Goal: Task Accomplishment & Management: Manage account settings

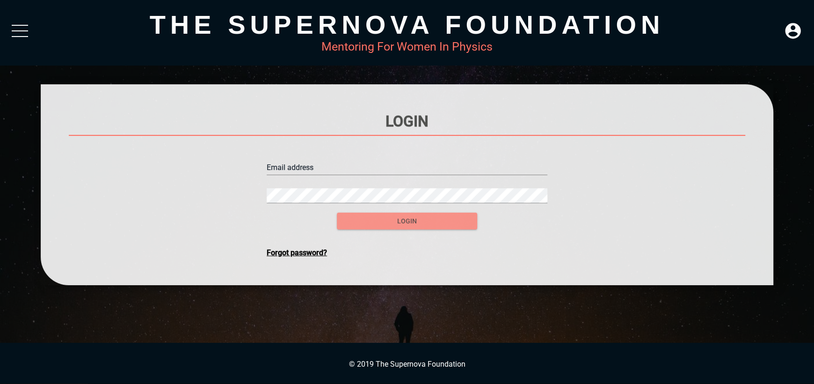
type input "[EMAIL_ADDRESS][DOMAIN_NAME]"
click at [364, 222] on span "login" at bounding box center [406, 221] width 125 height 12
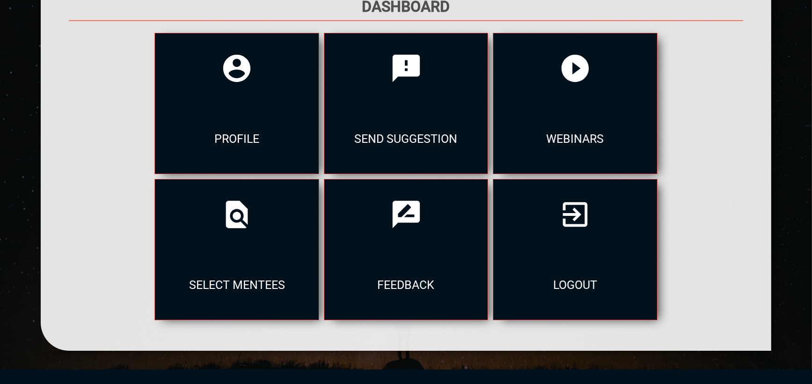
scroll to position [141, 0]
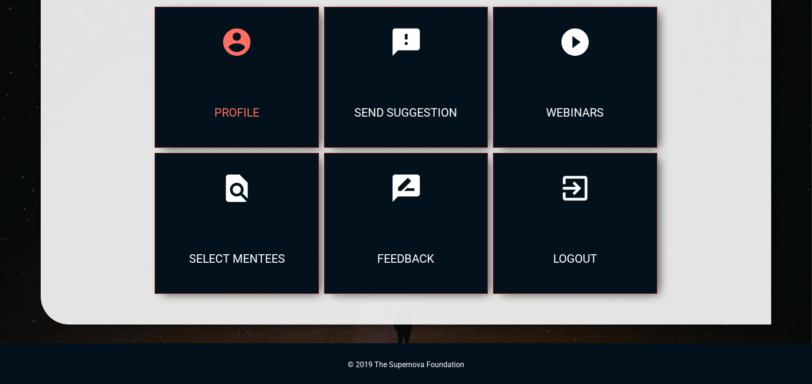
click at [235, 79] on div "profile" at bounding box center [236, 112] width 163 height 70
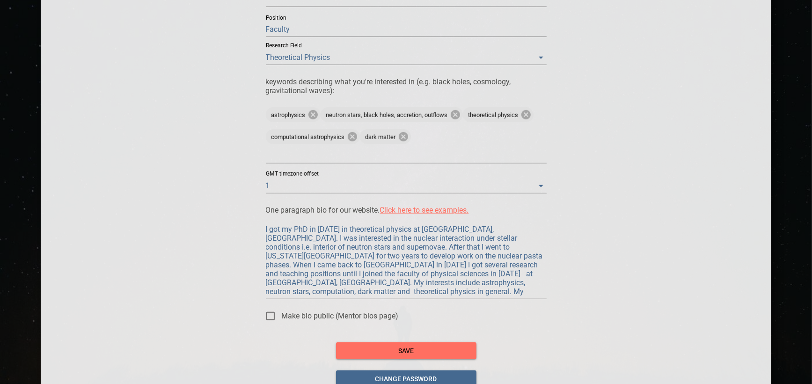
scroll to position [699, 0]
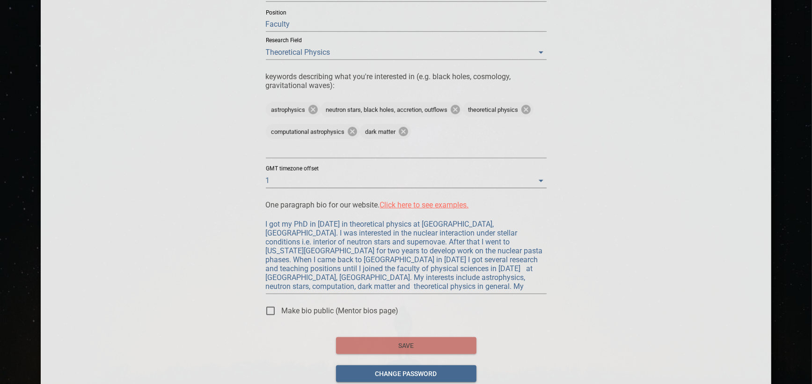
click at [435, 340] on span "save" at bounding box center [405, 346] width 125 height 12
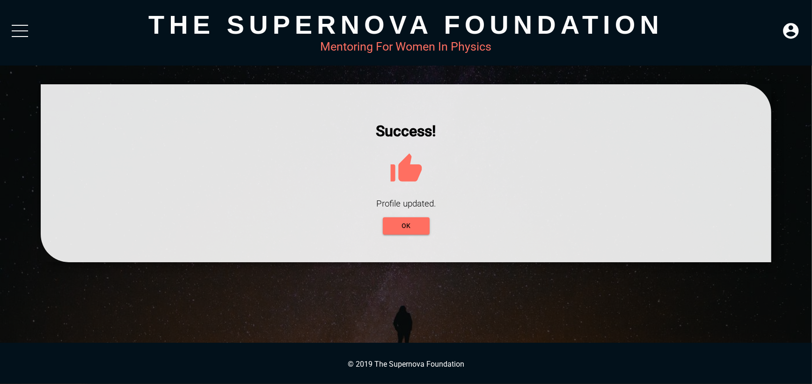
scroll to position [0, 0]
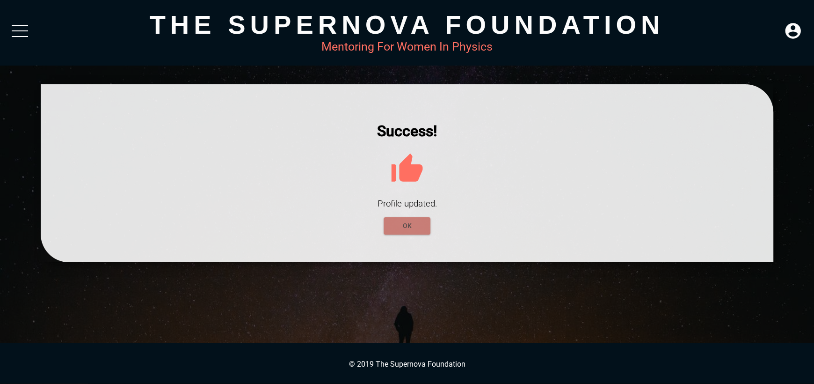
click at [408, 222] on span "OK" at bounding box center [407, 226] width 32 height 12
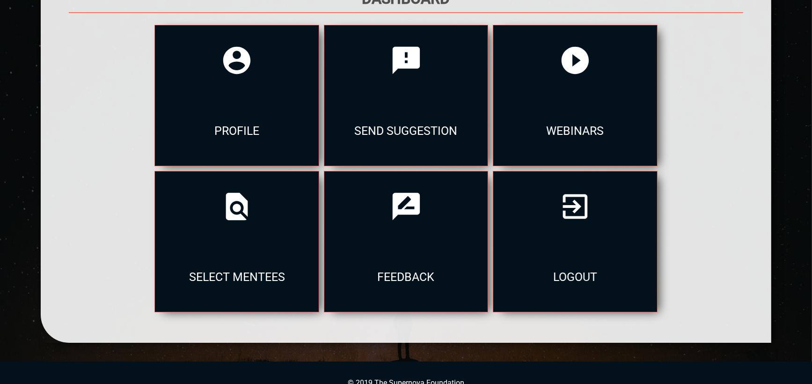
scroll to position [141, 0]
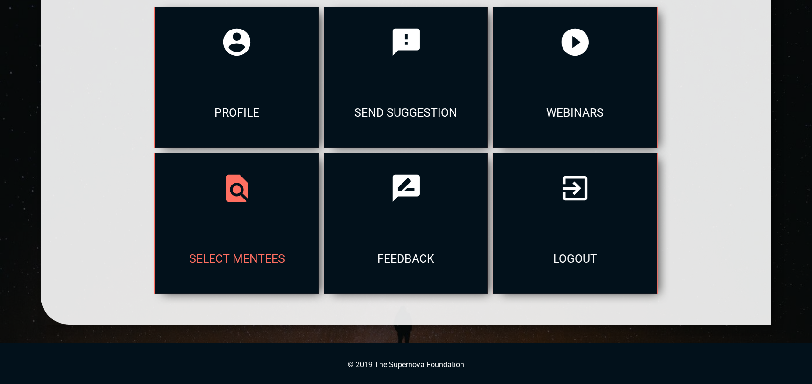
click at [282, 221] on div at bounding box center [236, 188] width 163 height 70
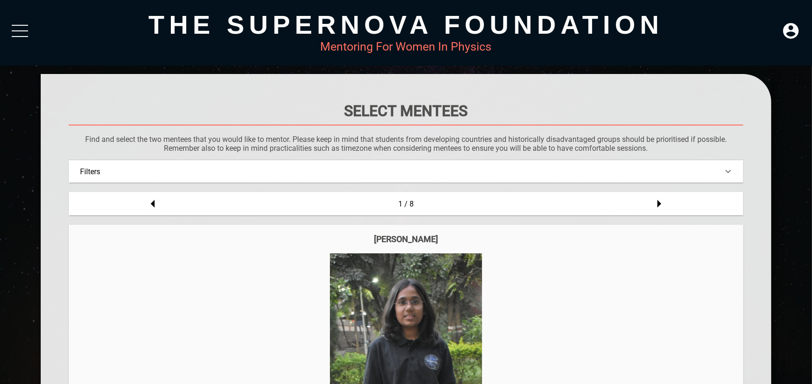
scroll to position [6, 0]
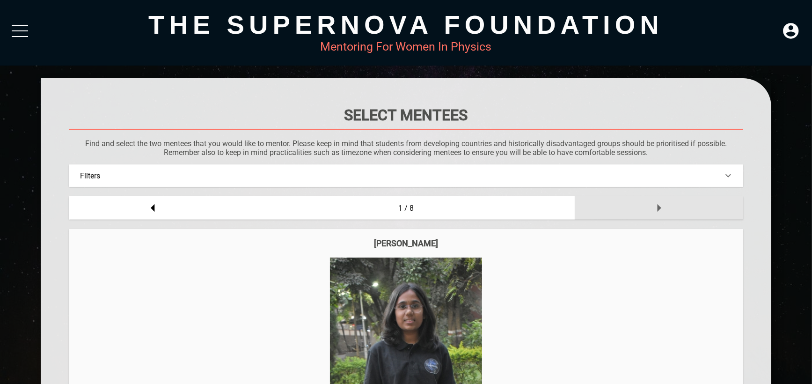
click at [658, 206] on icon at bounding box center [659, 208] width 4 height 8
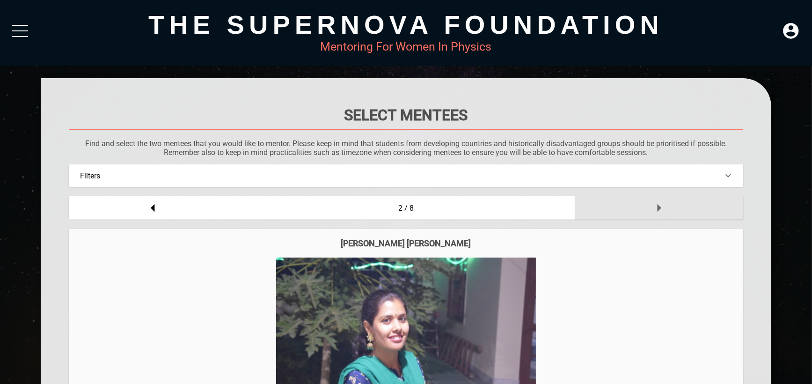
click at [658, 206] on icon at bounding box center [659, 208] width 4 height 8
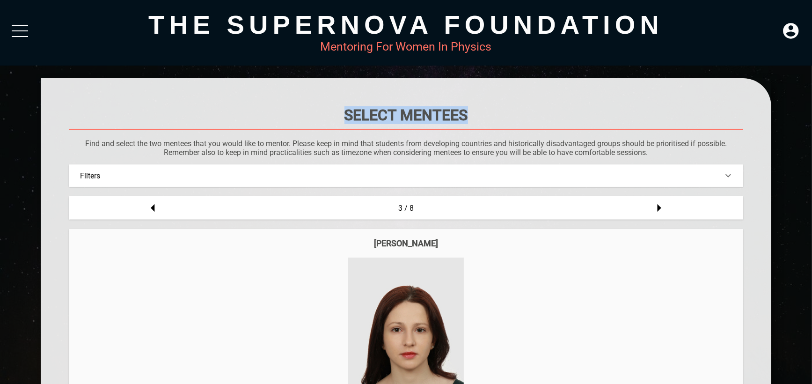
drag, startPoint x: 811, startPoint y: 90, endPoint x: 813, endPoint y: 195, distance: 104.8
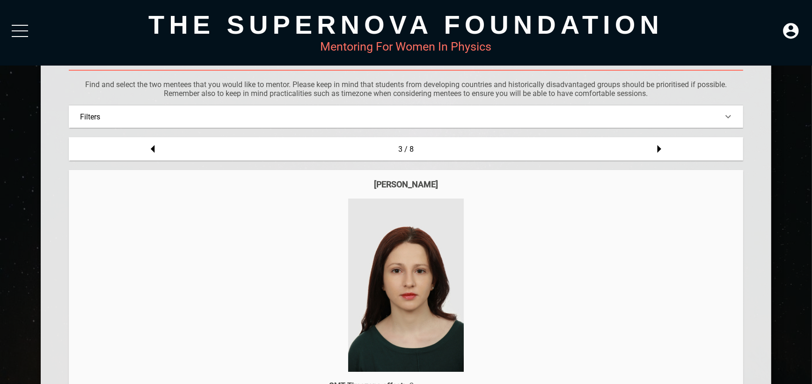
scroll to position [45, 0]
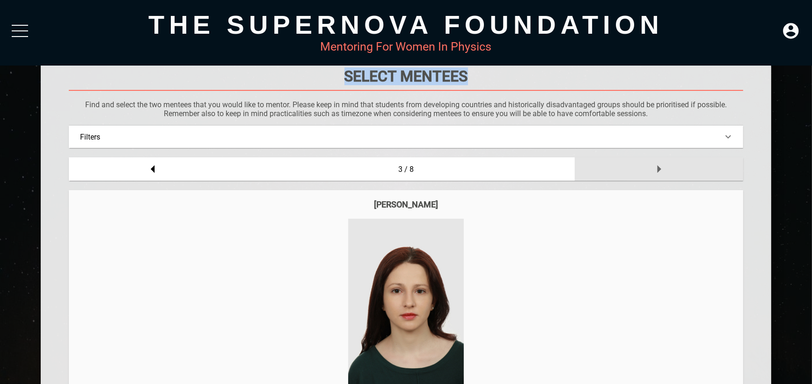
click at [661, 174] on icon at bounding box center [658, 169] width 19 height 19
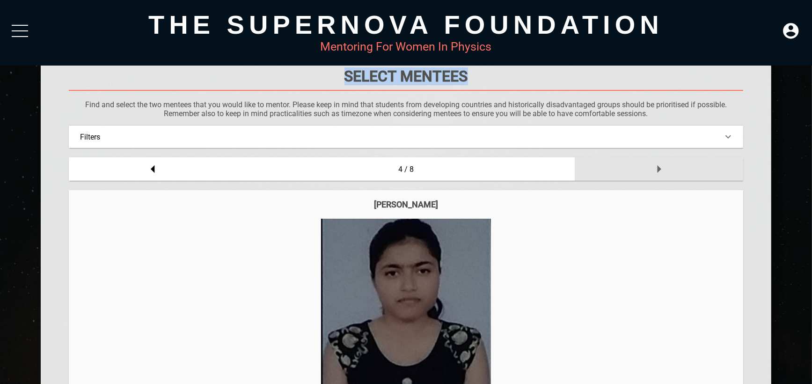
click at [661, 174] on icon at bounding box center [658, 169] width 19 height 19
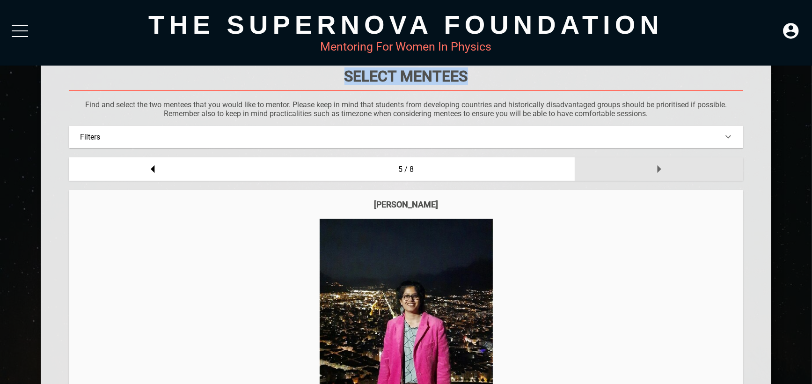
click at [661, 174] on icon at bounding box center [658, 169] width 19 height 19
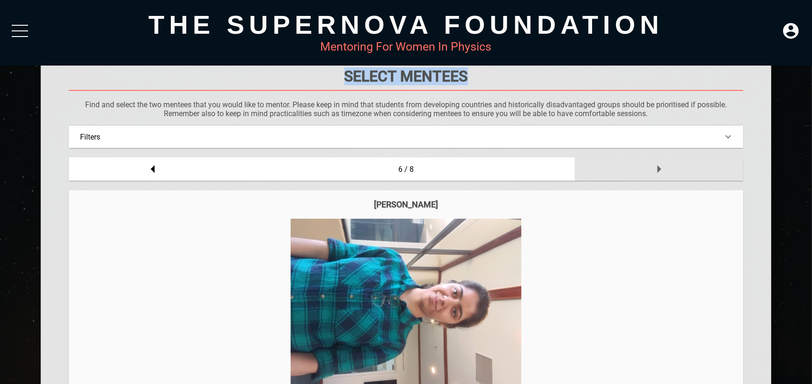
click at [661, 174] on icon at bounding box center [658, 169] width 19 height 19
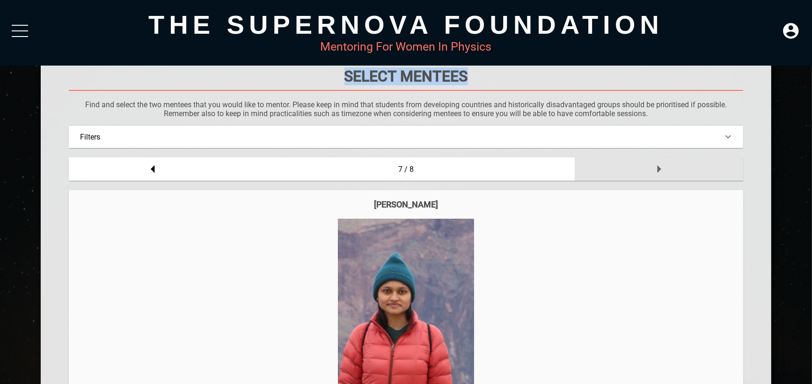
click at [661, 174] on icon at bounding box center [658, 169] width 19 height 19
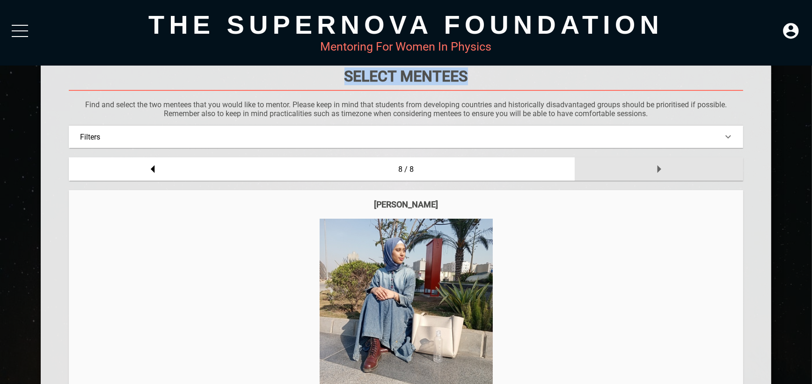
click at [661, 174] on icon at bounding box center [658, 169] width 19 height 19
click at [657, 164] on icon at bounding box center [658, 169] width 19 height 19
drag, startPoint x: 811, startPoint y: 88, endPoint x: 813, endPoint y: 216, distance: 127.7
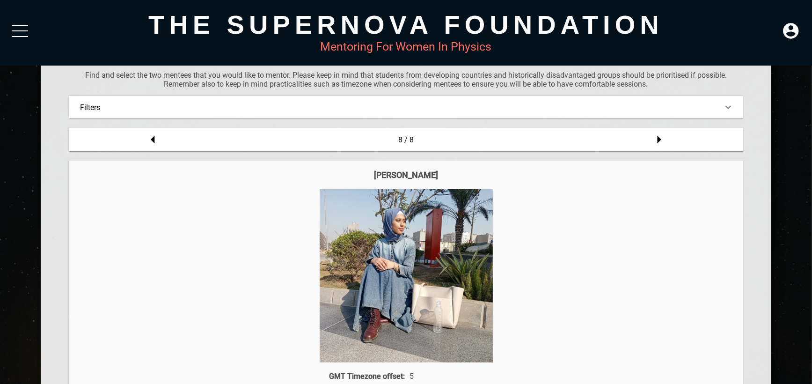
scroll to position [72, 0]
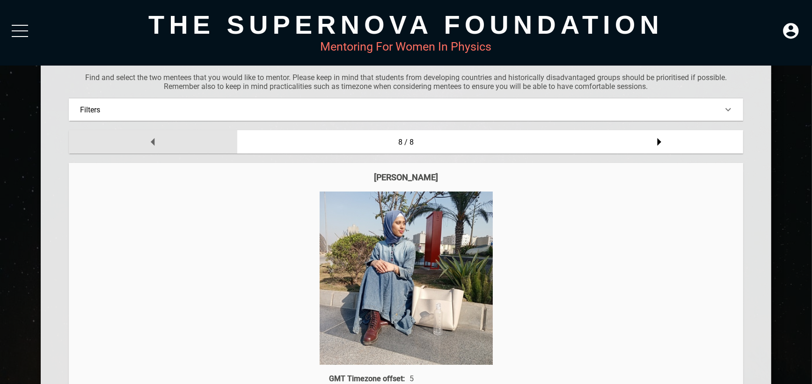
click at [155, 144] on icon at bounding box center [153, 141] width 19 height 19
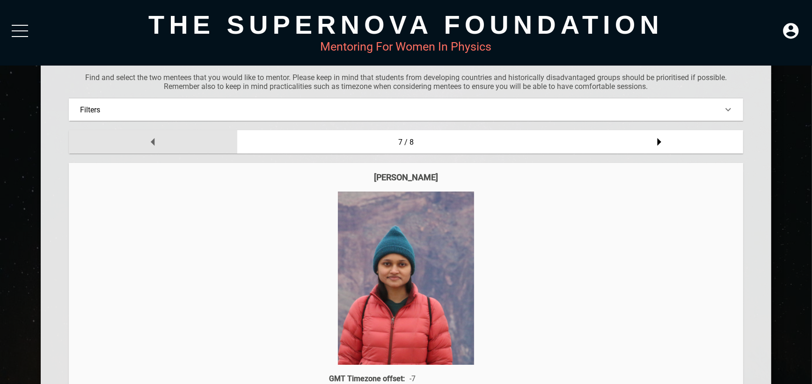
click at [155, 144] on icon at bounding box center [153, 141] width 19 height 19
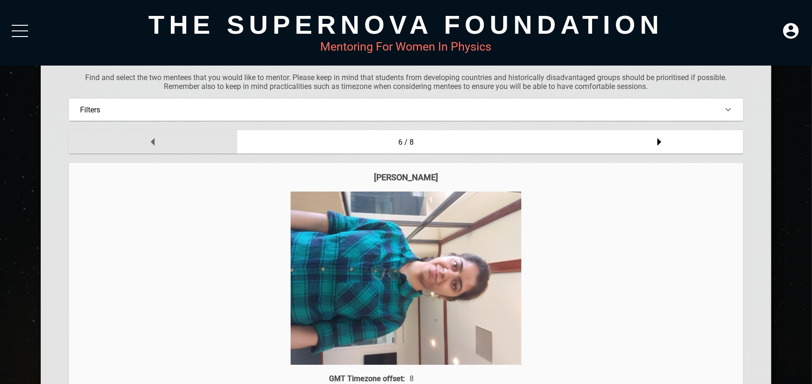
click at [155, 144] on icon at bounding box center [153, 141] width 19 height 19
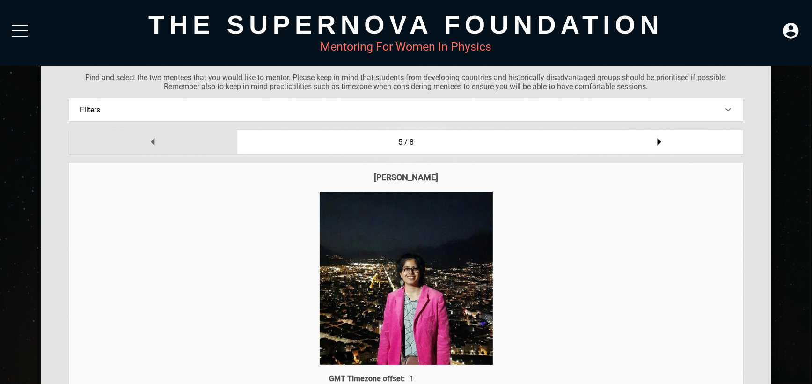
click at [155, 144] on icon at bounding box center [153, 141] width 19 height 19
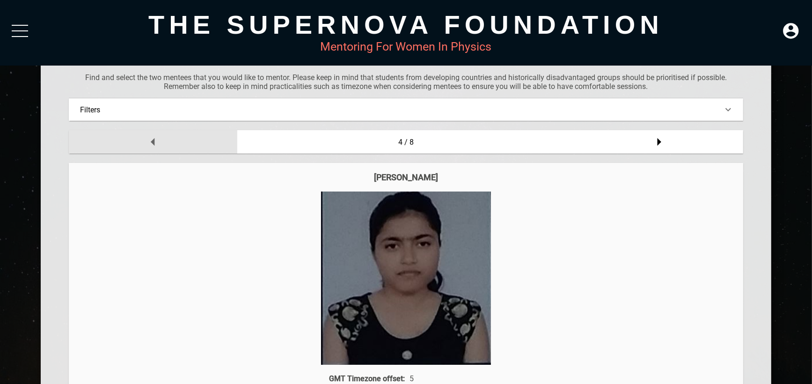
click at [155, 144] on icon at bounding box center [153, 141] width 19 height 19
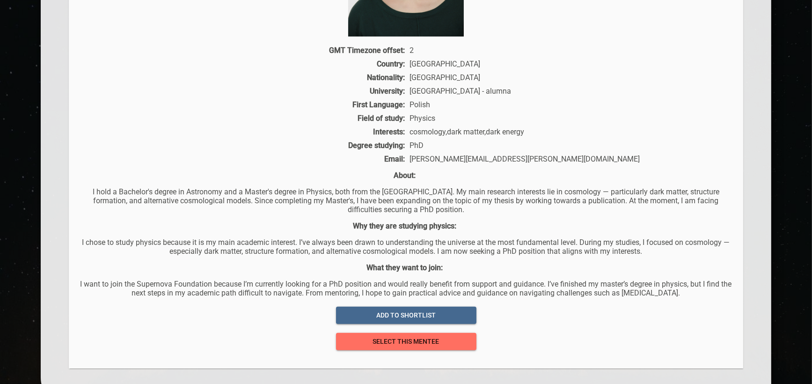
scroll to position [401, 0]
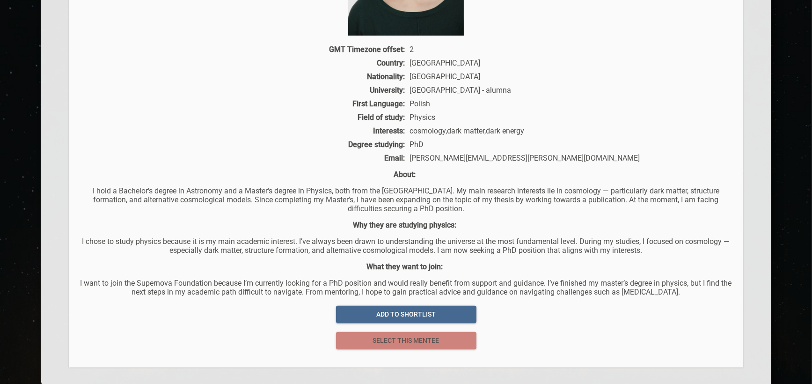
click at [429, 342] on span "select this mentee" at bounding box center [405, 341] width 125 height 12
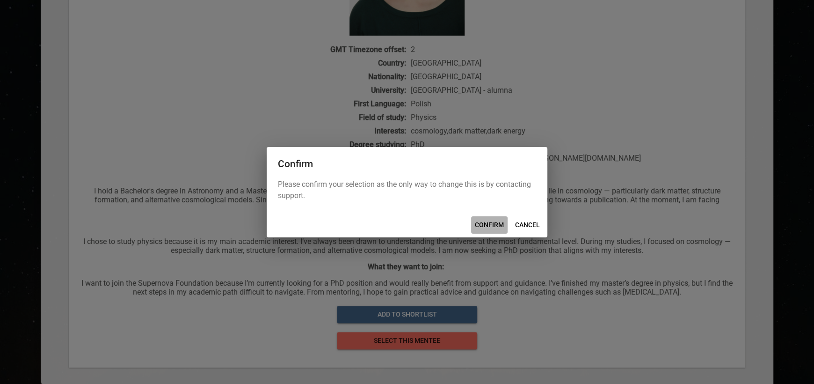
click at [488, 224] on span "CONFIRM" at bounding box center [489, 225] width 29 height 12
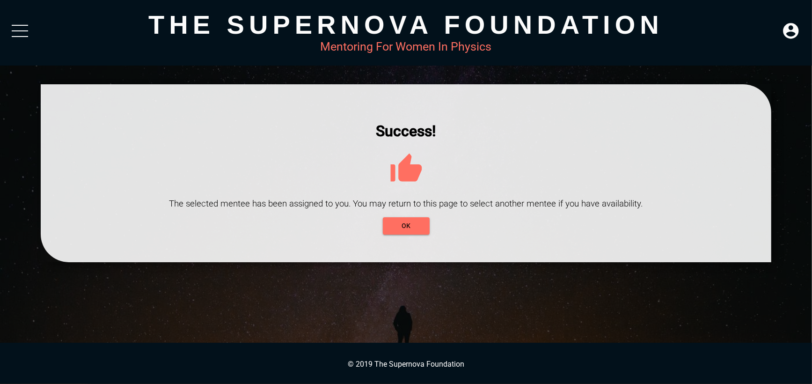
scroll to position [0, 0]
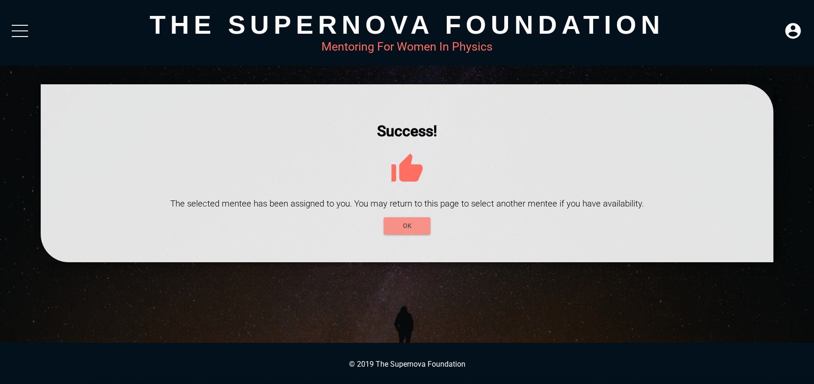
click at [413, 225] on span "OK" at bounding box center [407, 226] width 32 height 12
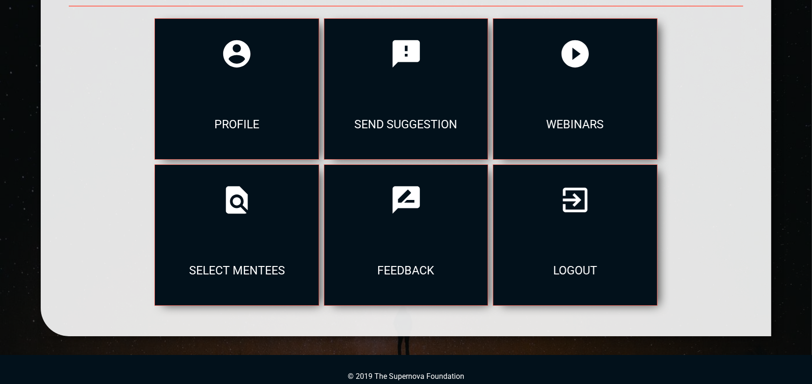
scroll to position [141, 0]
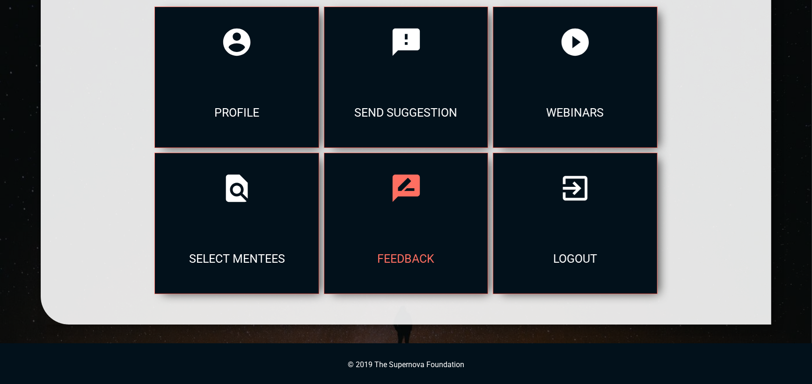
click at [422, 249] on div "feedback" at bounding box center [405, 258] width 163 height 70
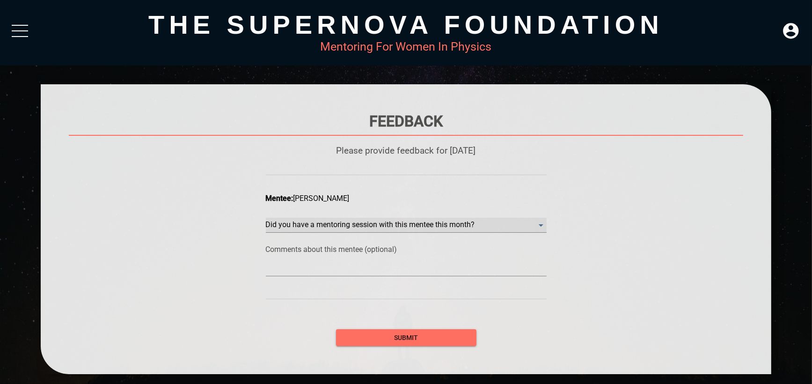
click at [415, 222] on month\? "​" at bounding box center [406, 225] width 281 height 15
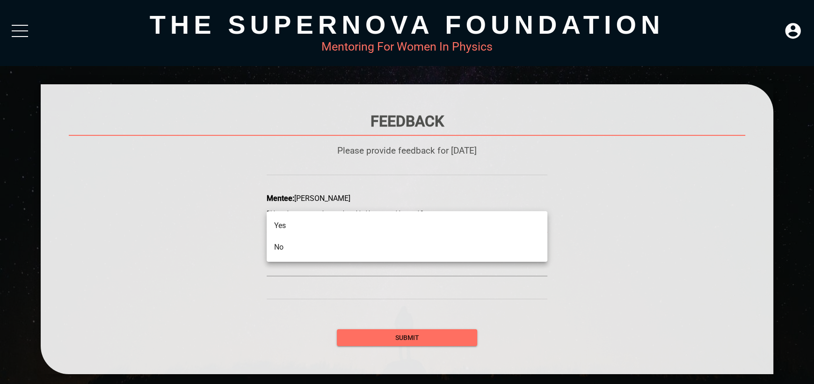
click at [578, 245] on div at bounding box center [407, 192] width 814 height 384
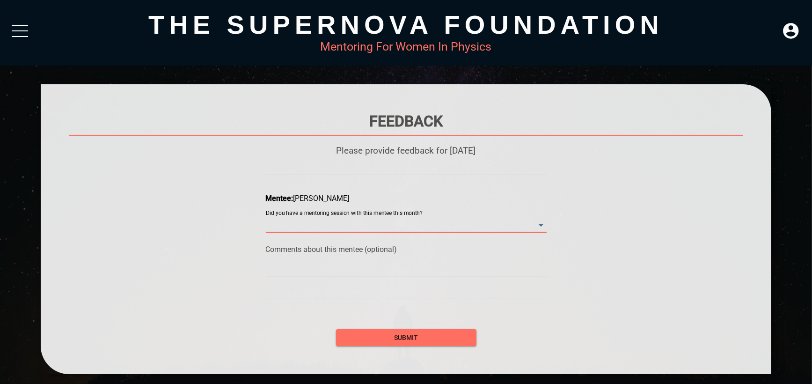
click at [21, 29] on div at bounding box center [20, 33] width 16 height 17
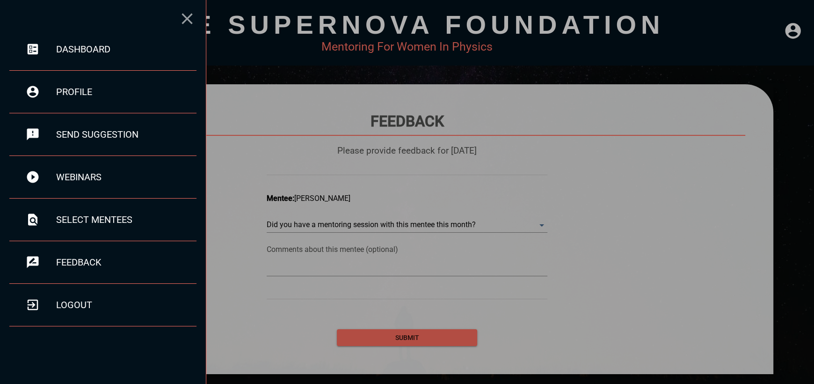
click at [189, 15] on icon at bounding box center [187, 18] width 11 height 11
